Goal: Information Seeking & Learning: Check status

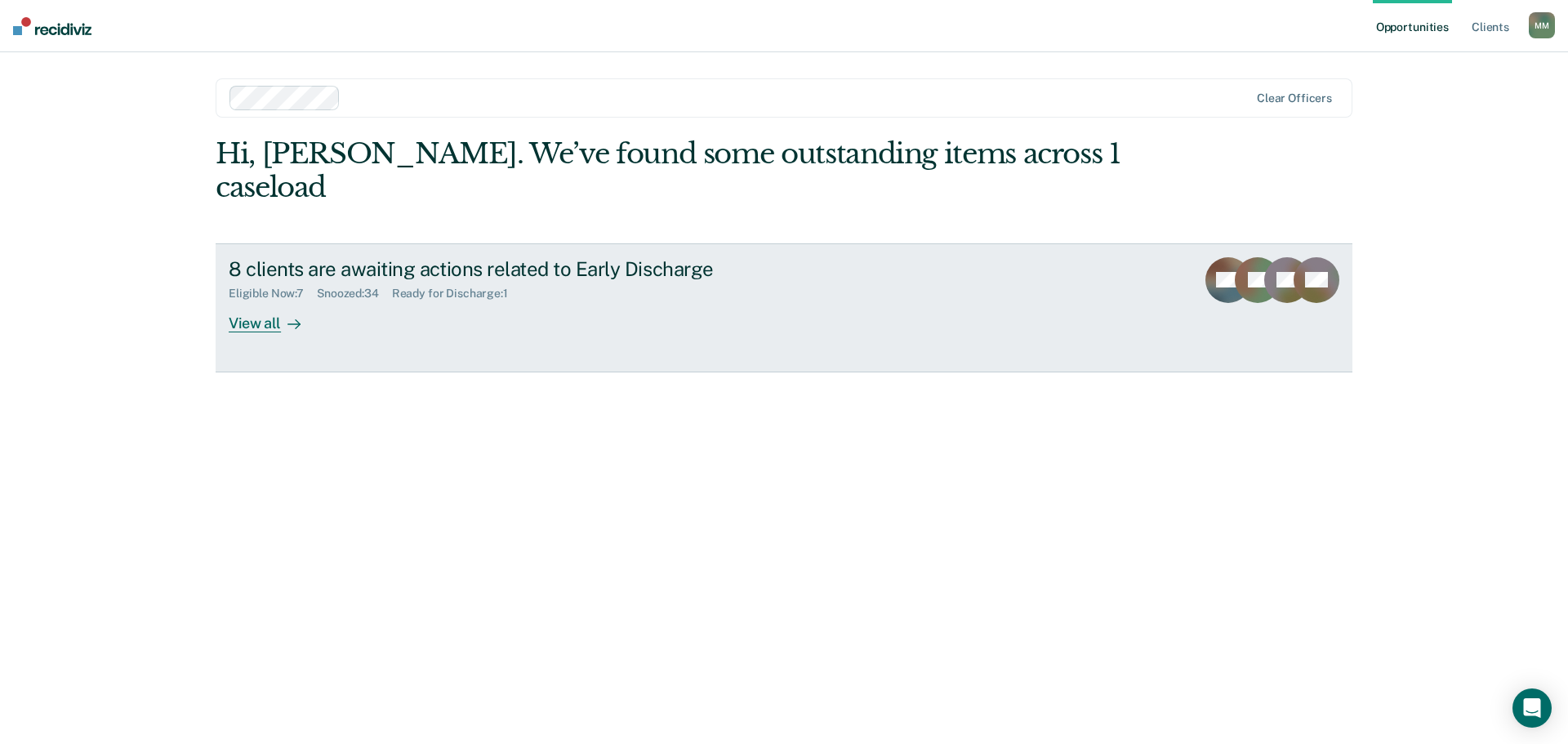
click at [265, 300] on div "View all" at bounding box center [274, 316] width 91 height 32
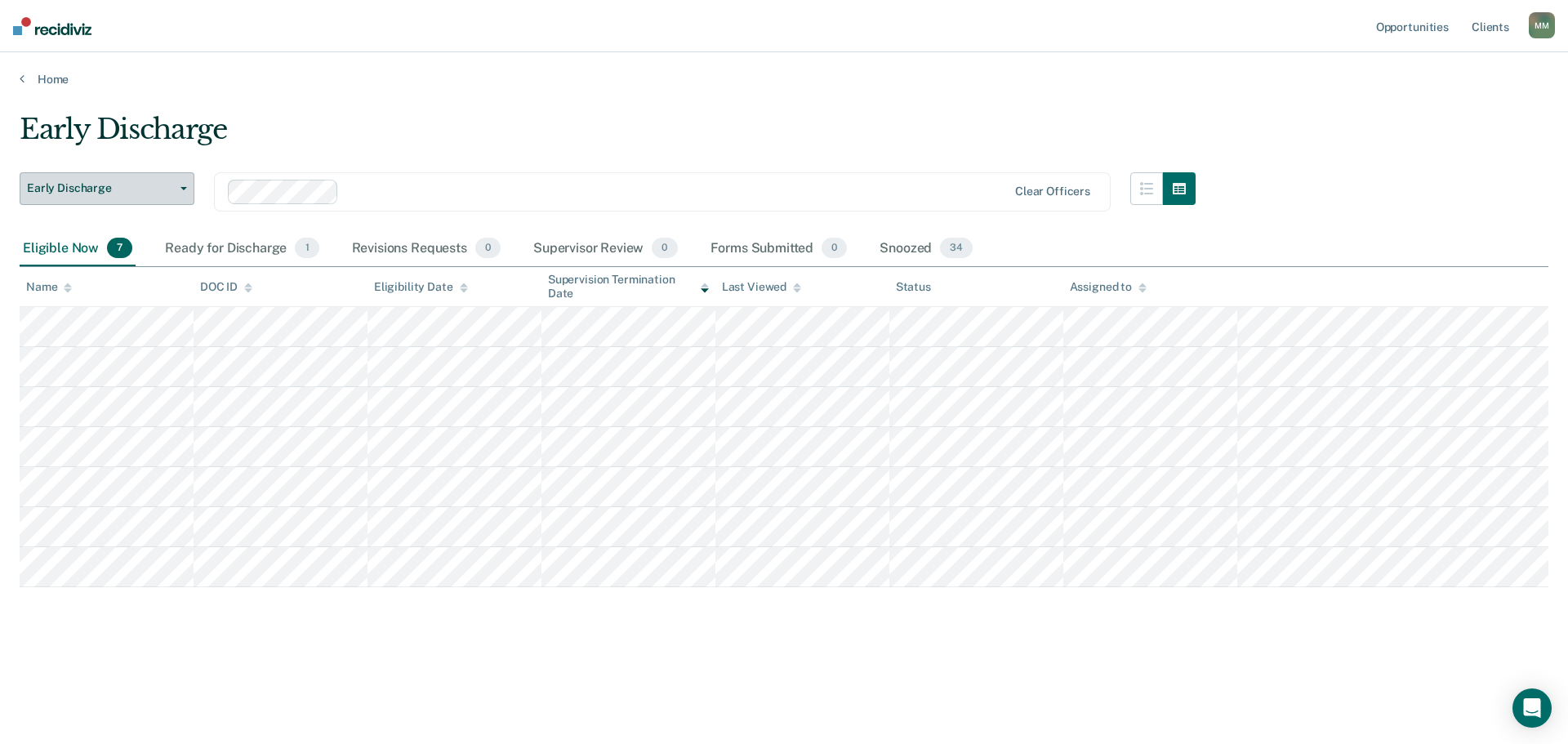
click at [186, 179] on button "Early Discharge" at bounding box center [107, 189] width 175 height 33
click at [249, 132] on div "Early Discharge" at bounding box center [608, 137] width 1176 height 47
